Goal: Check status: Check status

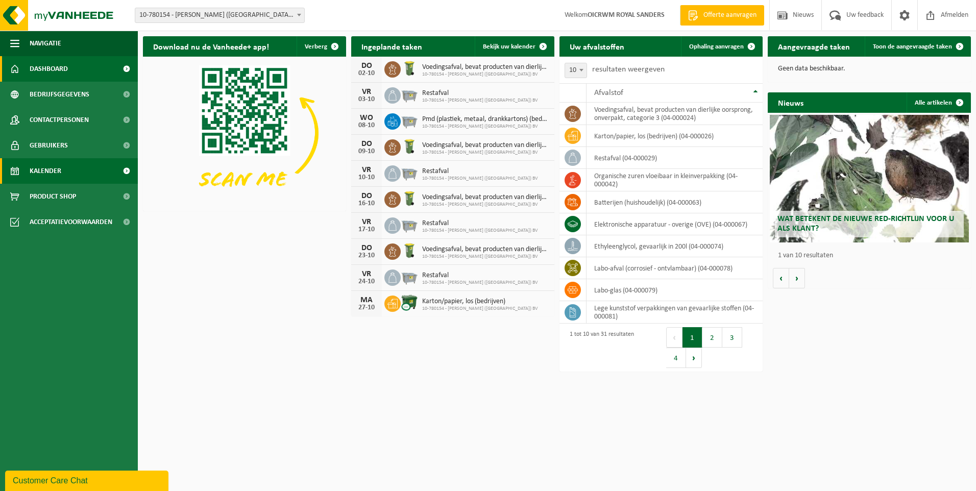
click at [68, 174] on link "Kalender" at bounding box center [69, 171] width 138 height 26
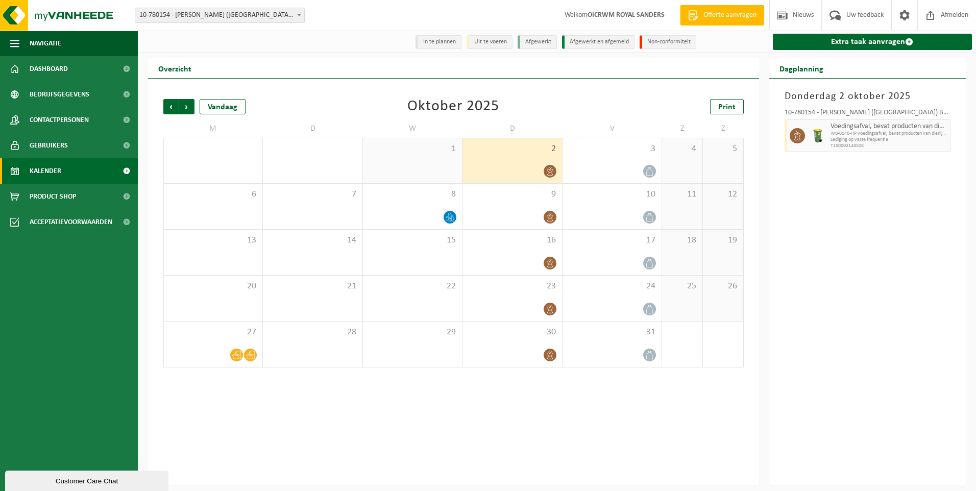
click at [440, 163] on div "1" at bounding box center [412, 160] width 99 height 45
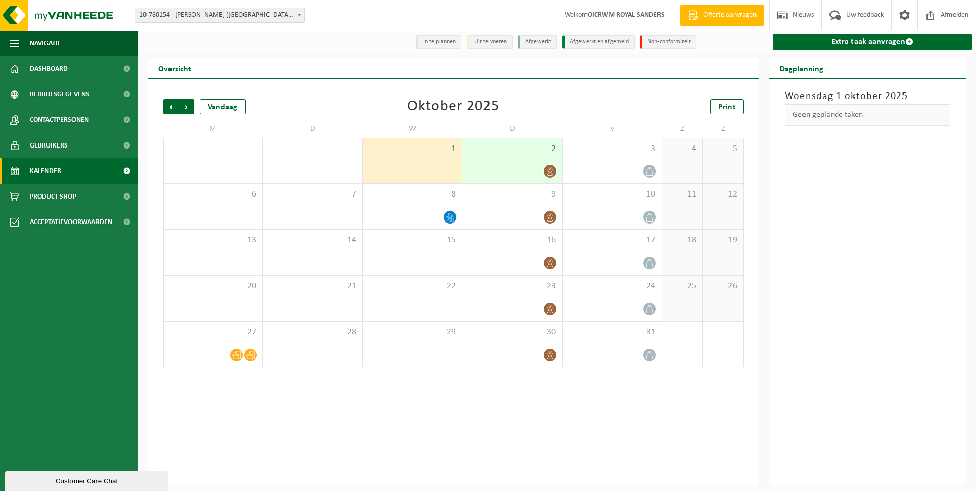
click at [484, 171] on div at bounding box center [512, 171] width 89 height 14
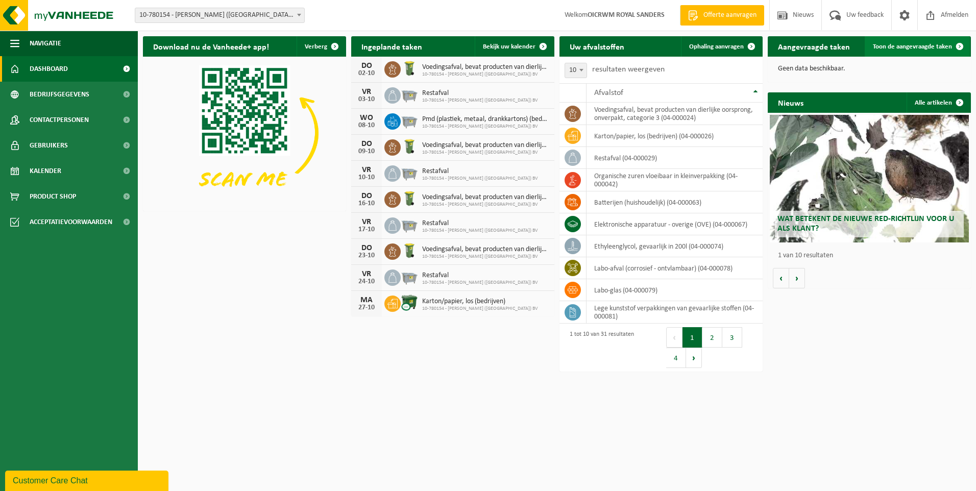
click at [948, 48] on span "Toon de aangevraagde taken" at bounding box center [912, 46] width 79 height 7
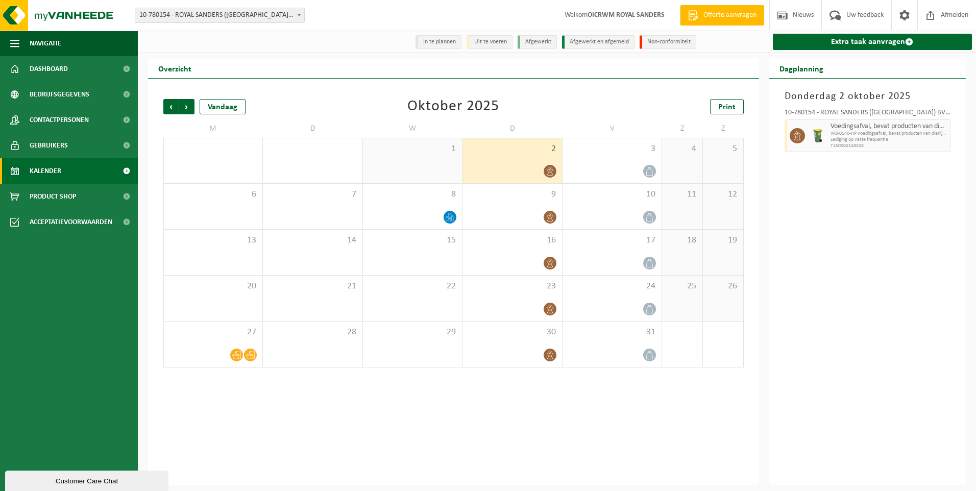
click at [40, 334] on ul "Navigatie Offerte aanvragen Nieuws Uw feedback Afmelden Dashboard Bedrijfsgegev…" at bounding box center [69, 261] width 138 height 460
